Goal: Task Accomplishment & Management: Use online tool/utility

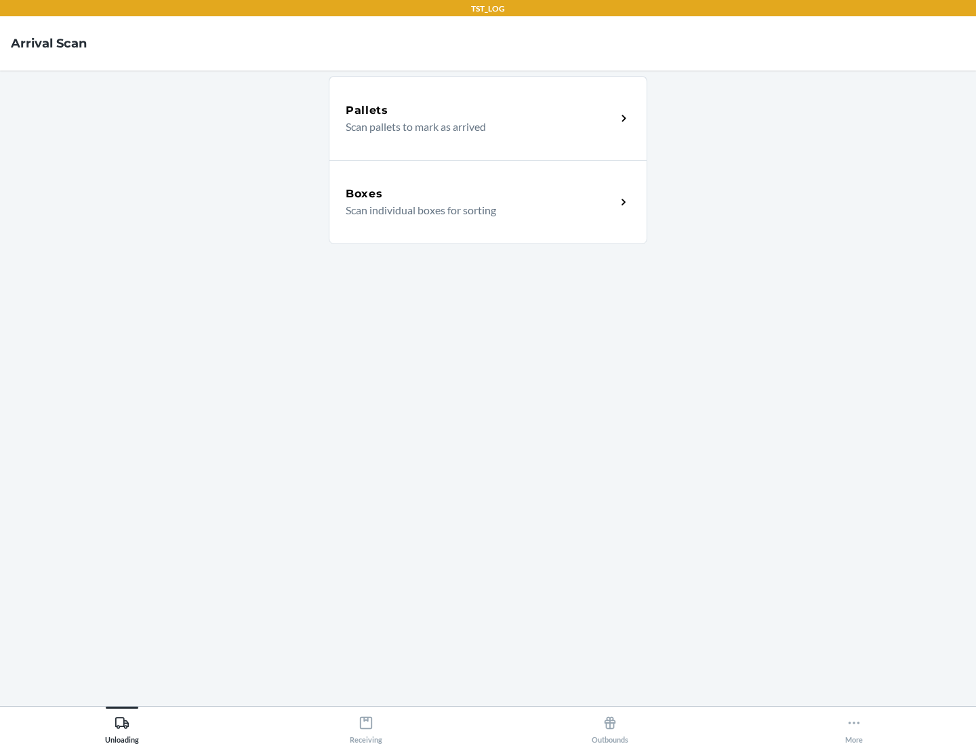
click at [481, 194] on div "Boxes" at bounding box center [481, 194] width 270 height 16
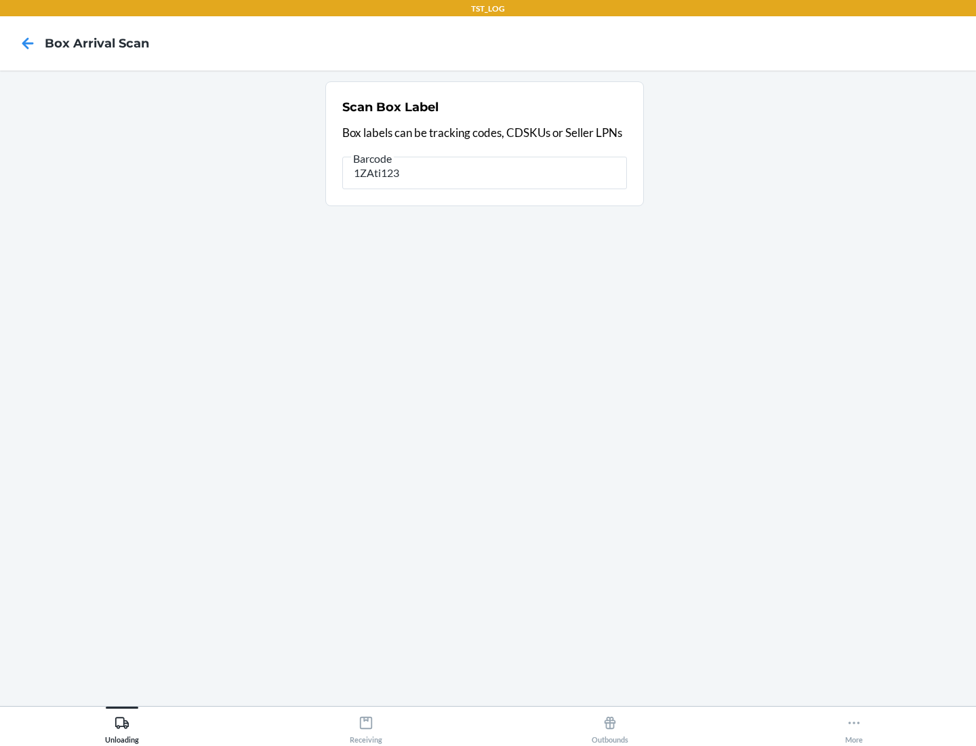
type input "1ZAti123"
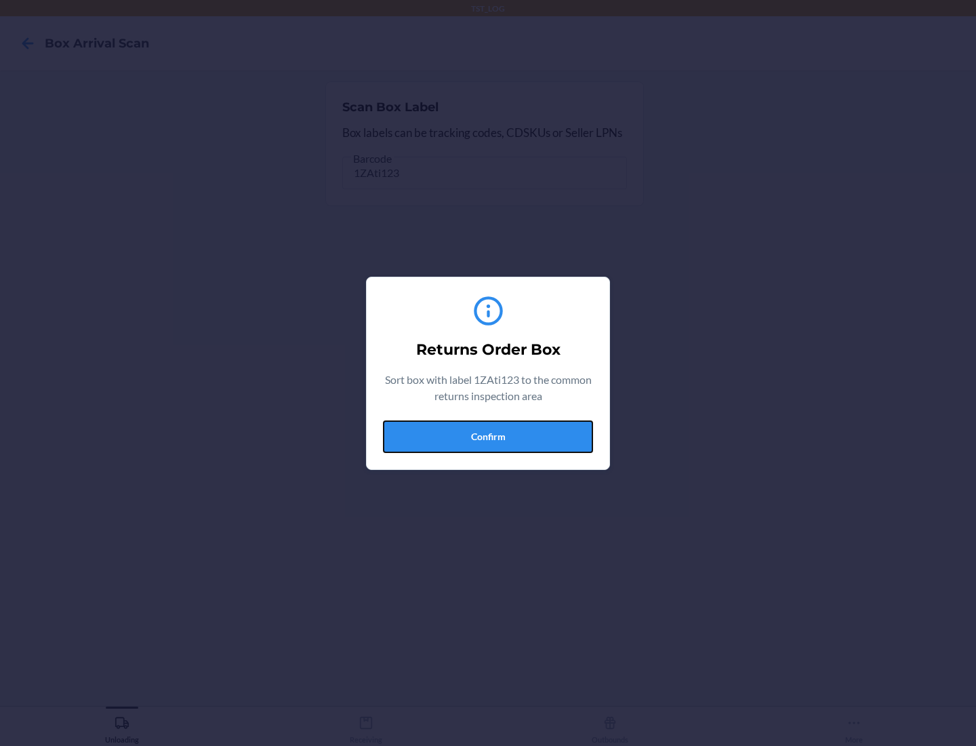
click at [488, 436] on button "Confirm" at bounding box center [488, 436] width 210 height 33
